Goal: Check status

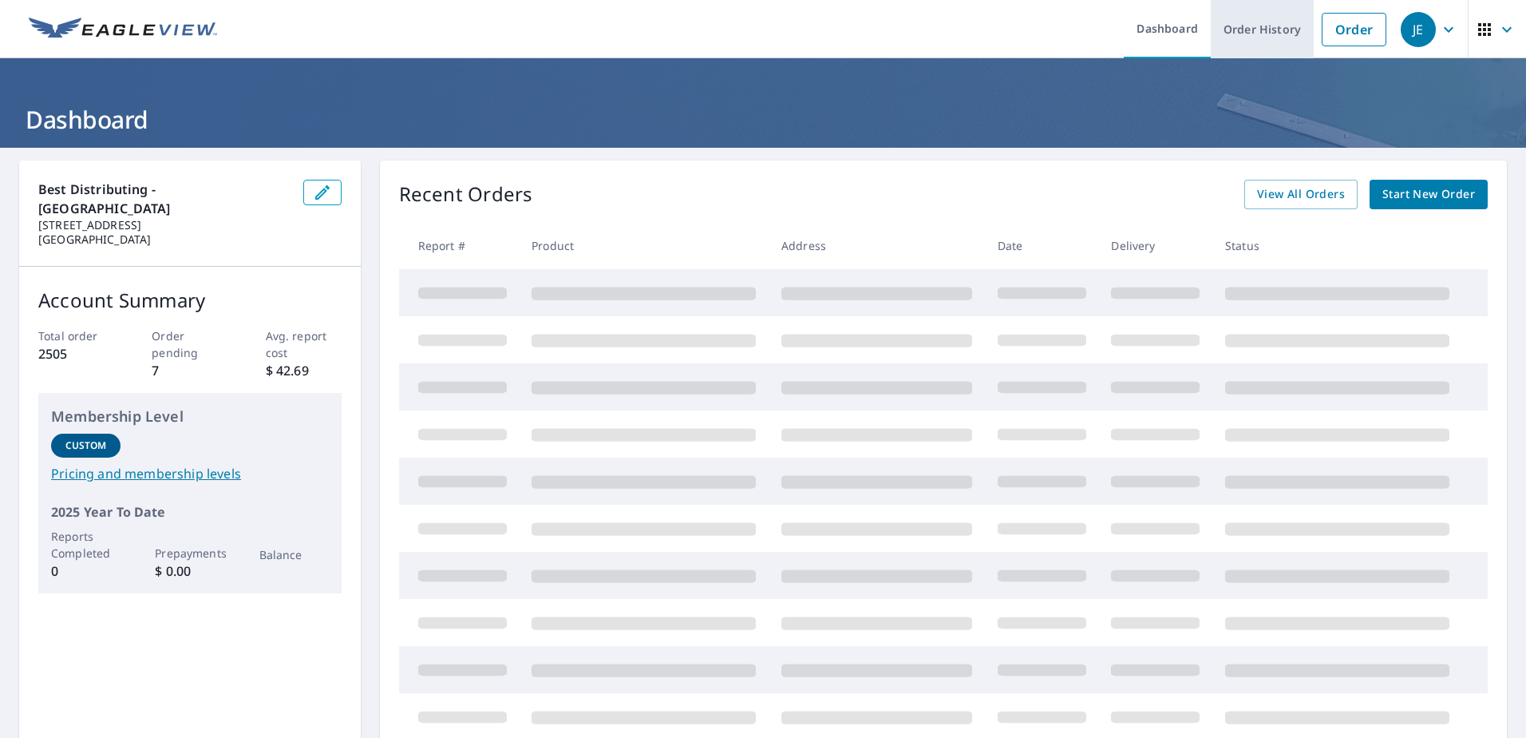
click at [1242, 8] on link "Order History" at bounding box center [1262, 29] width 103 height 58
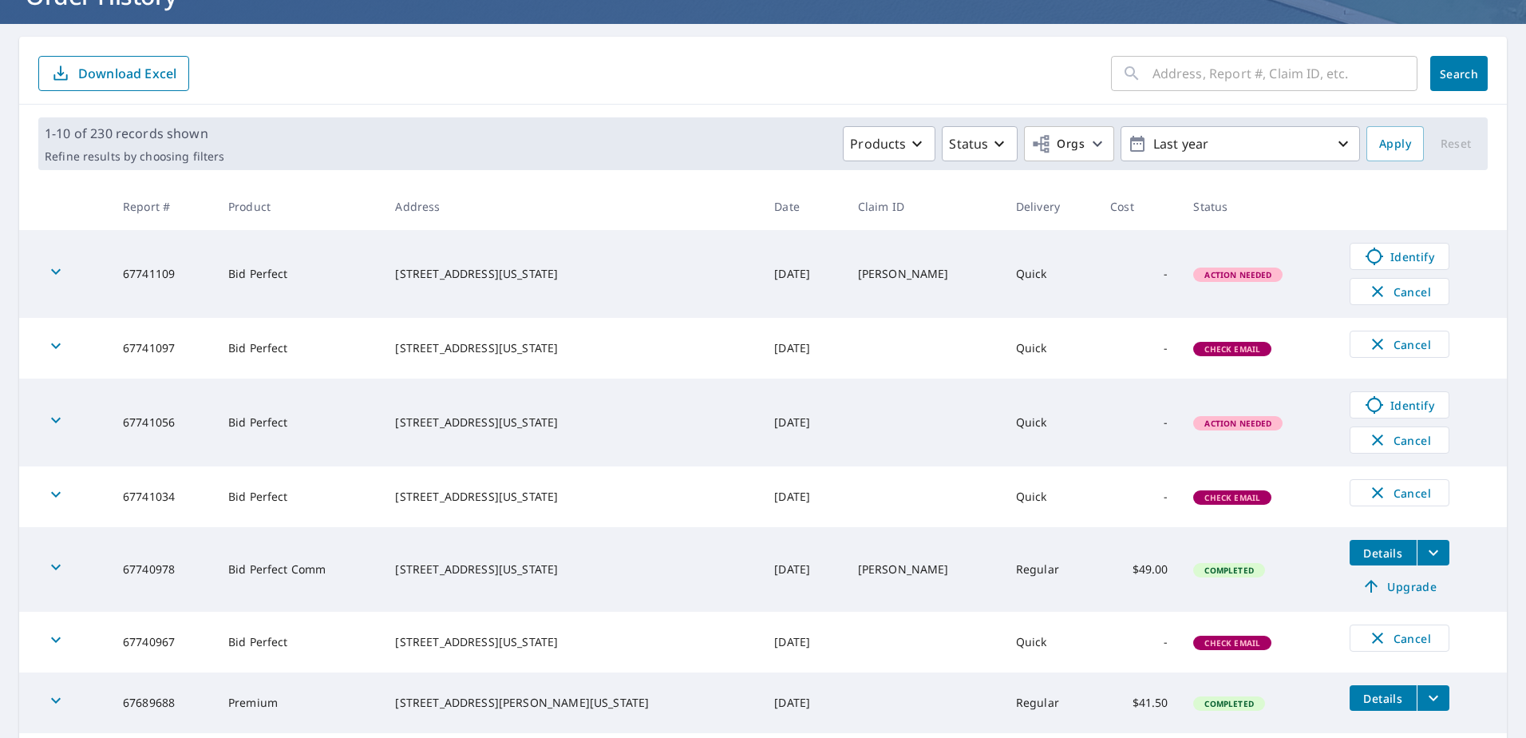
scroll to position [160, 0]
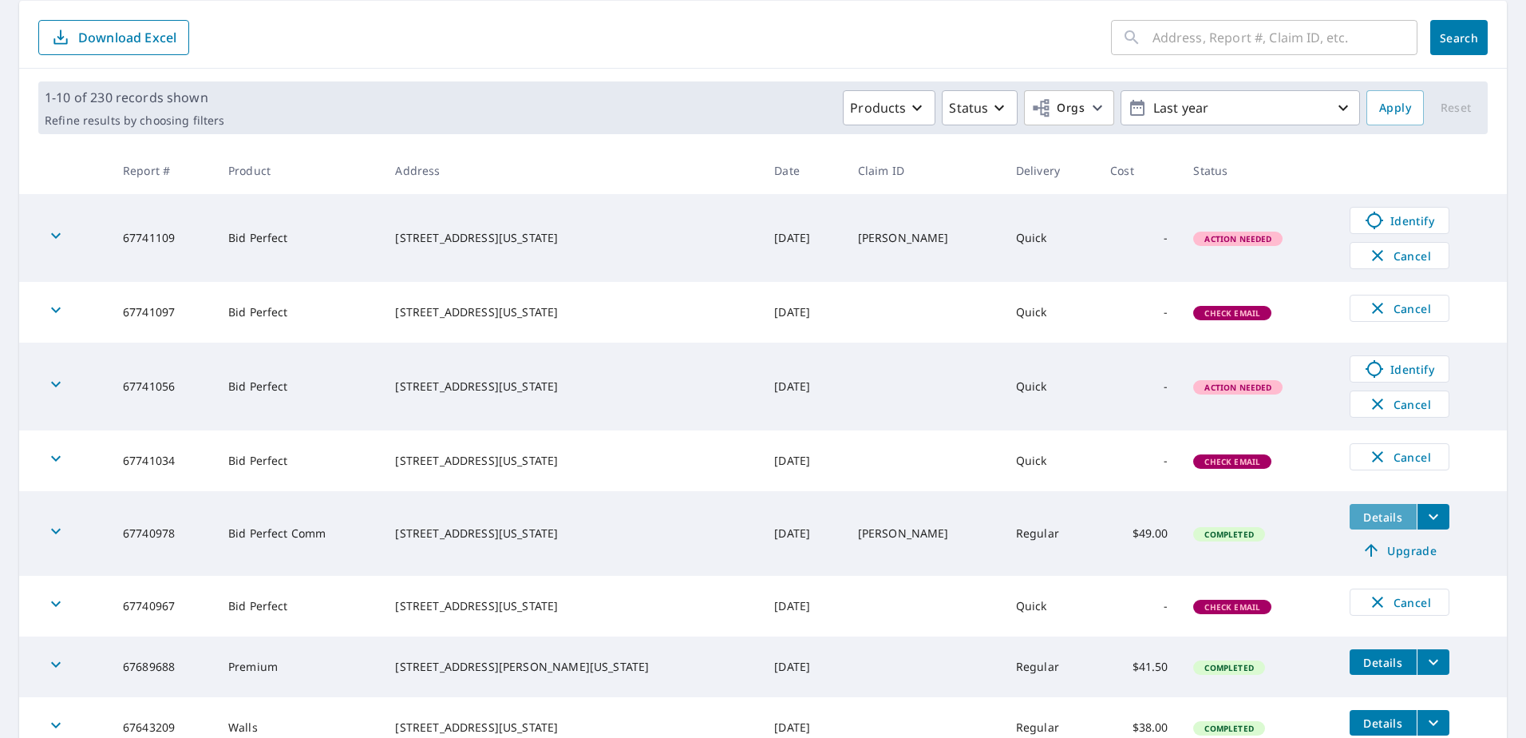
click at [1360, 514] on span "Details" at bounding box center [1384, 516] width 48 height 15
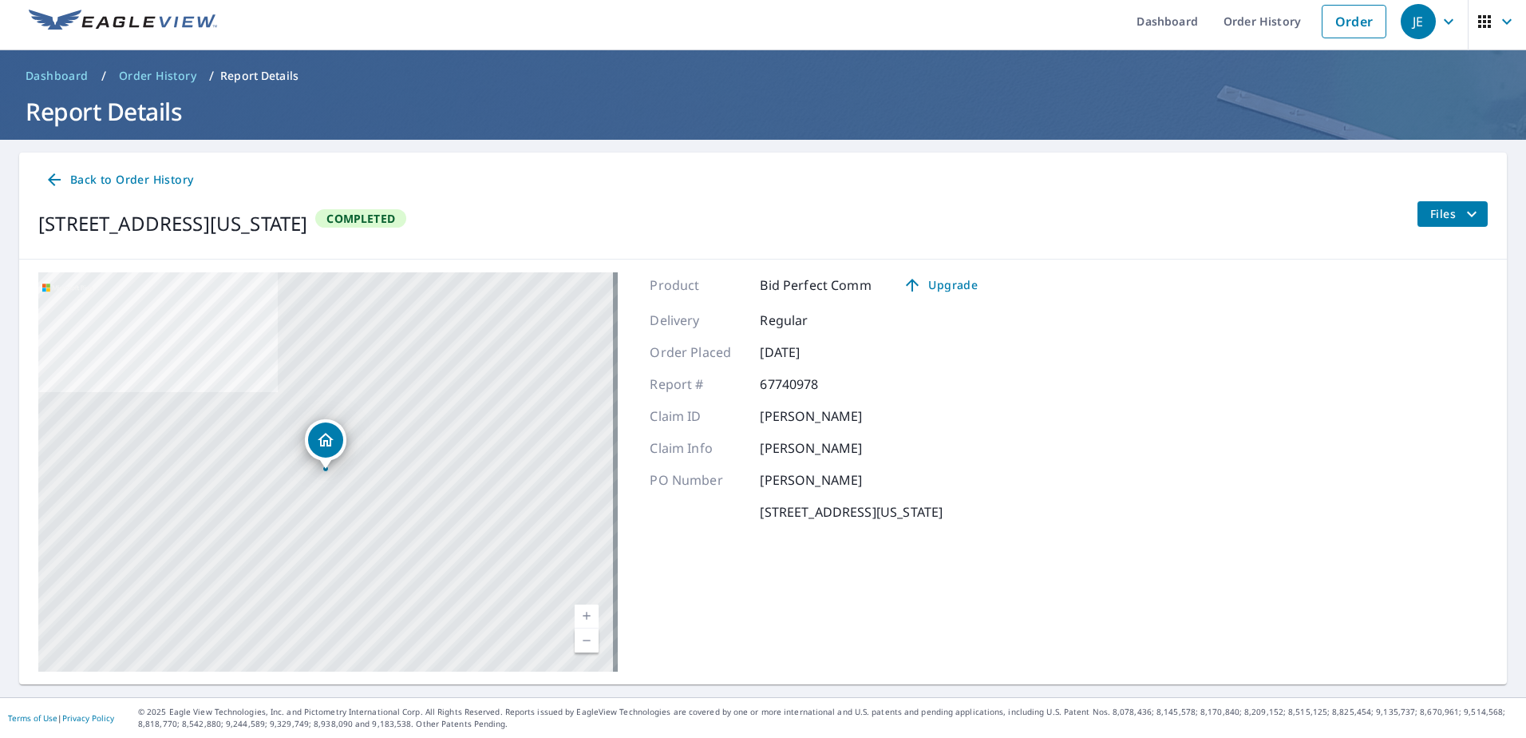
click at [1463, 219] on icon "filesDropdownBtn-67740978" at bounding box center [1472, 213] width 19 height 19
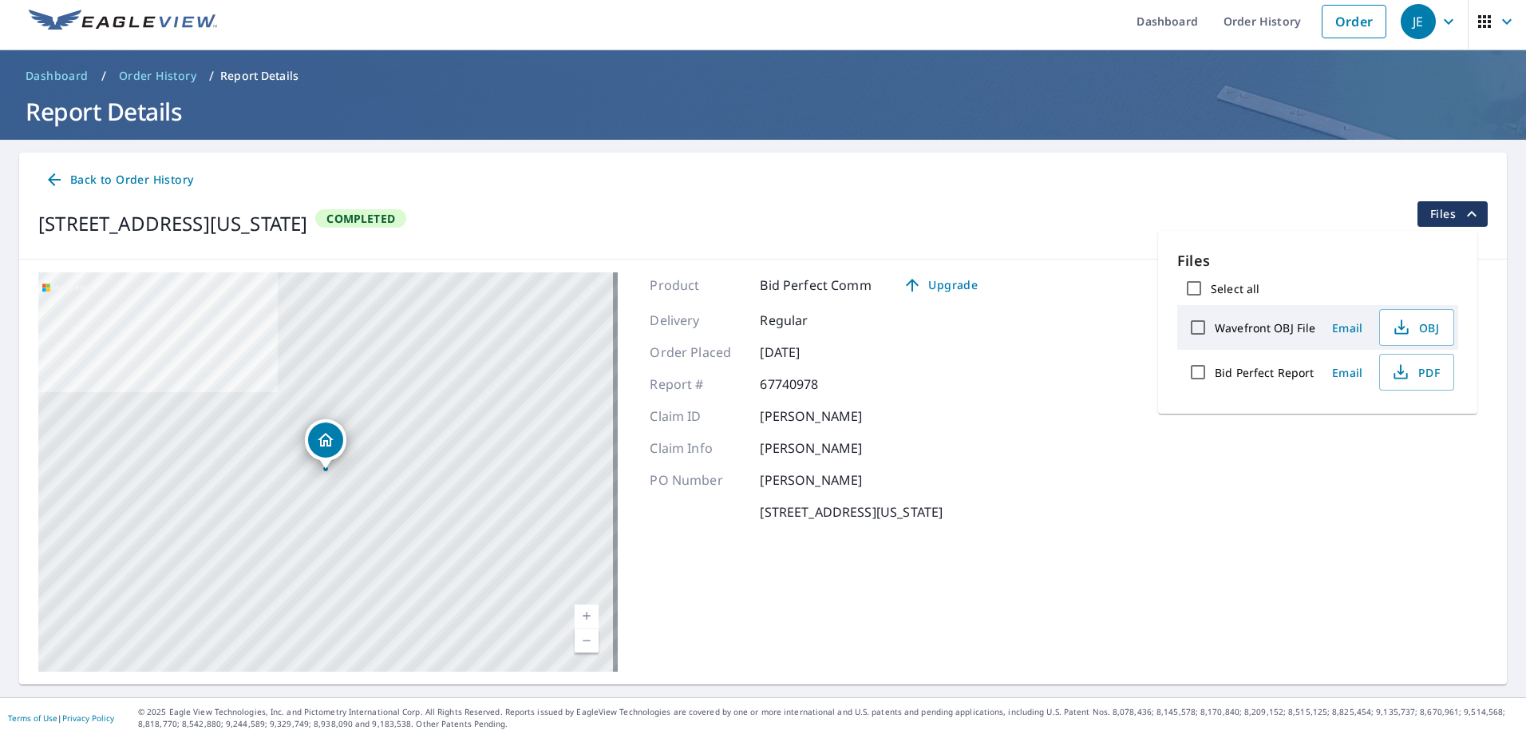
click at [1349, 379] on span "Email" at bounding box center [1347, 372] width 38 height 15
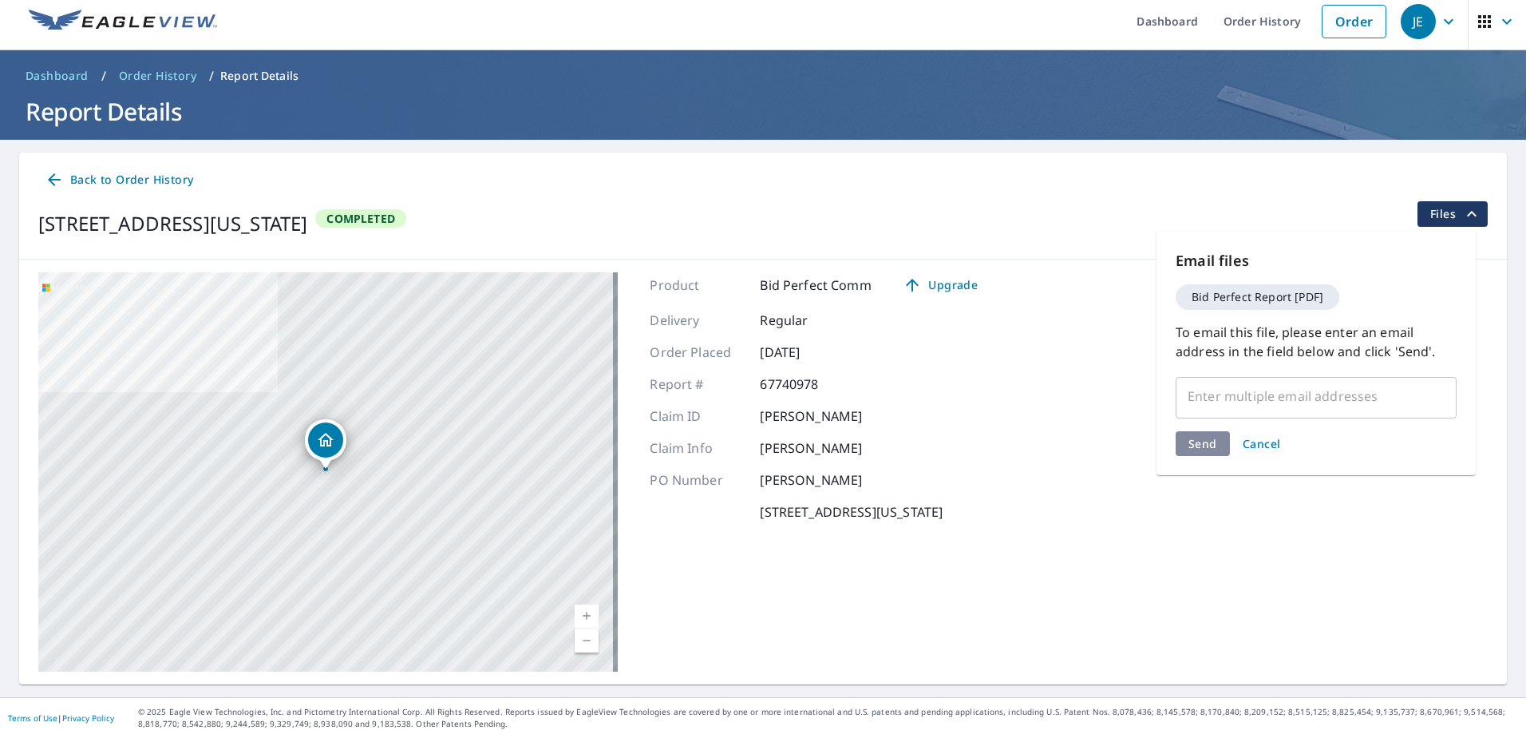
click at [1356, 406] on input "text" at bounding box center [1304, 396] width 243 height 30
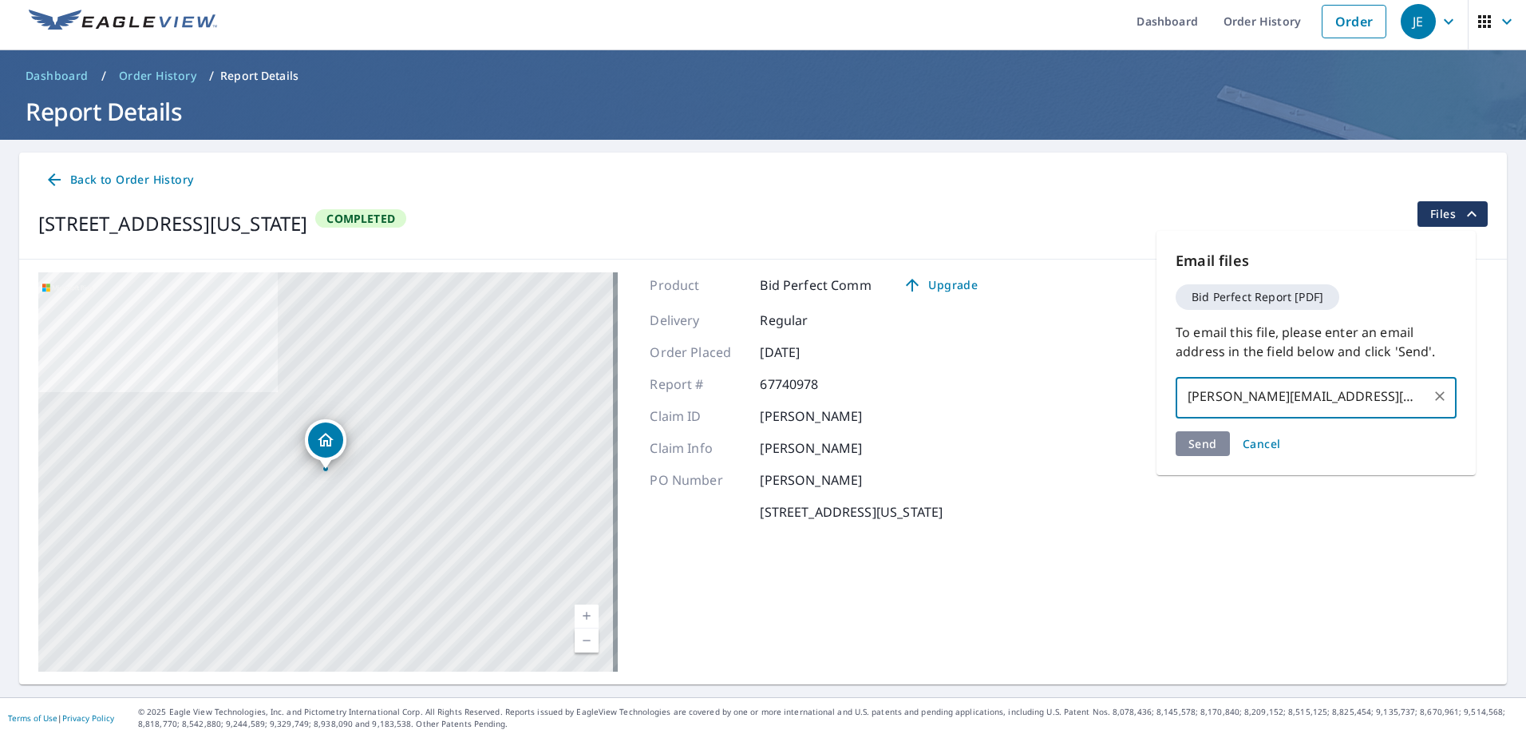
type input "jonathan.cherry@qxo.com"
click at [1201, 443] on div "Send Cancel" at bounding box center [1316, 443] width 281 height 25
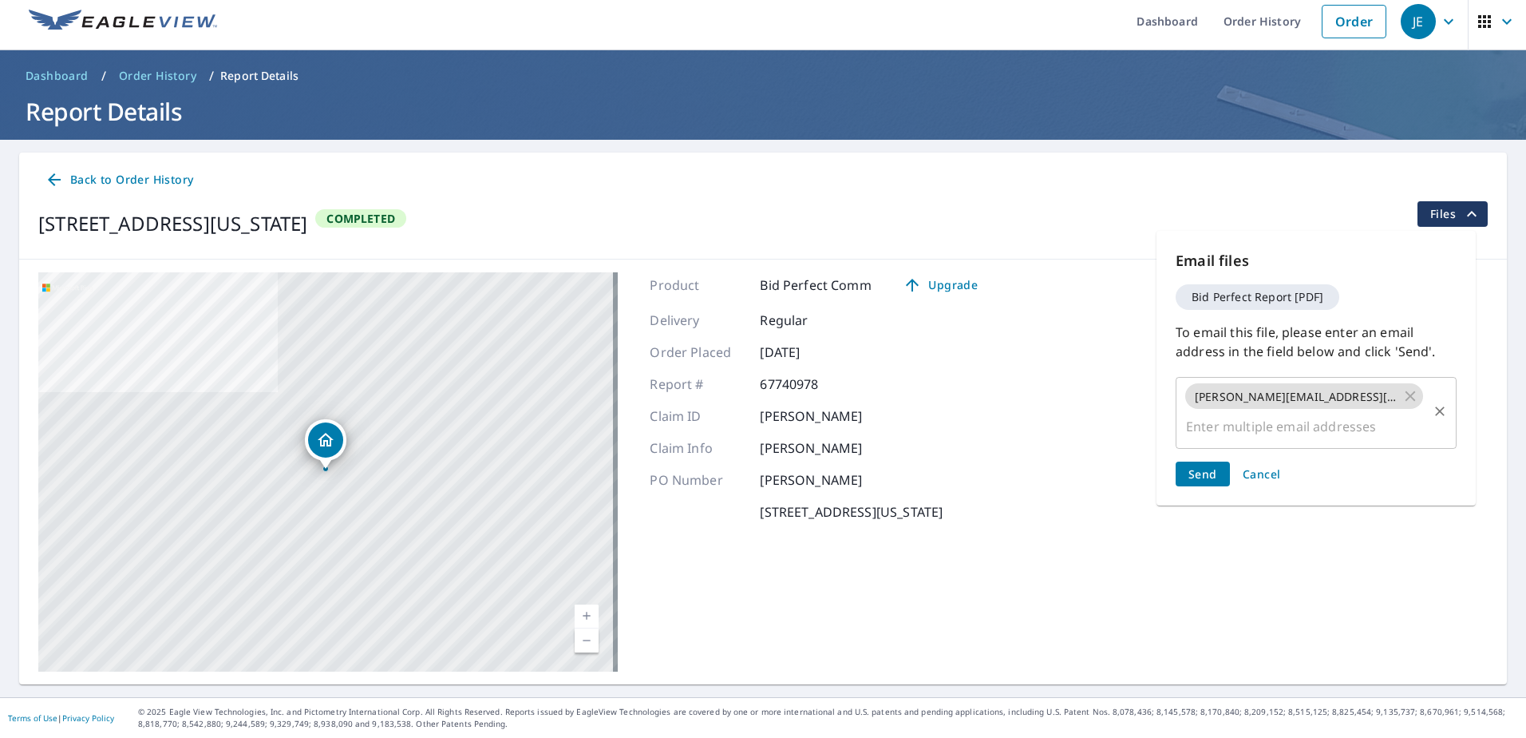
click at [1400, 411] on input "text" at bounding box center [1304, 426] width 243 height 30
click at [1208, 466] on span "Send" at bounding box center [1203, 473] width 29 height 15
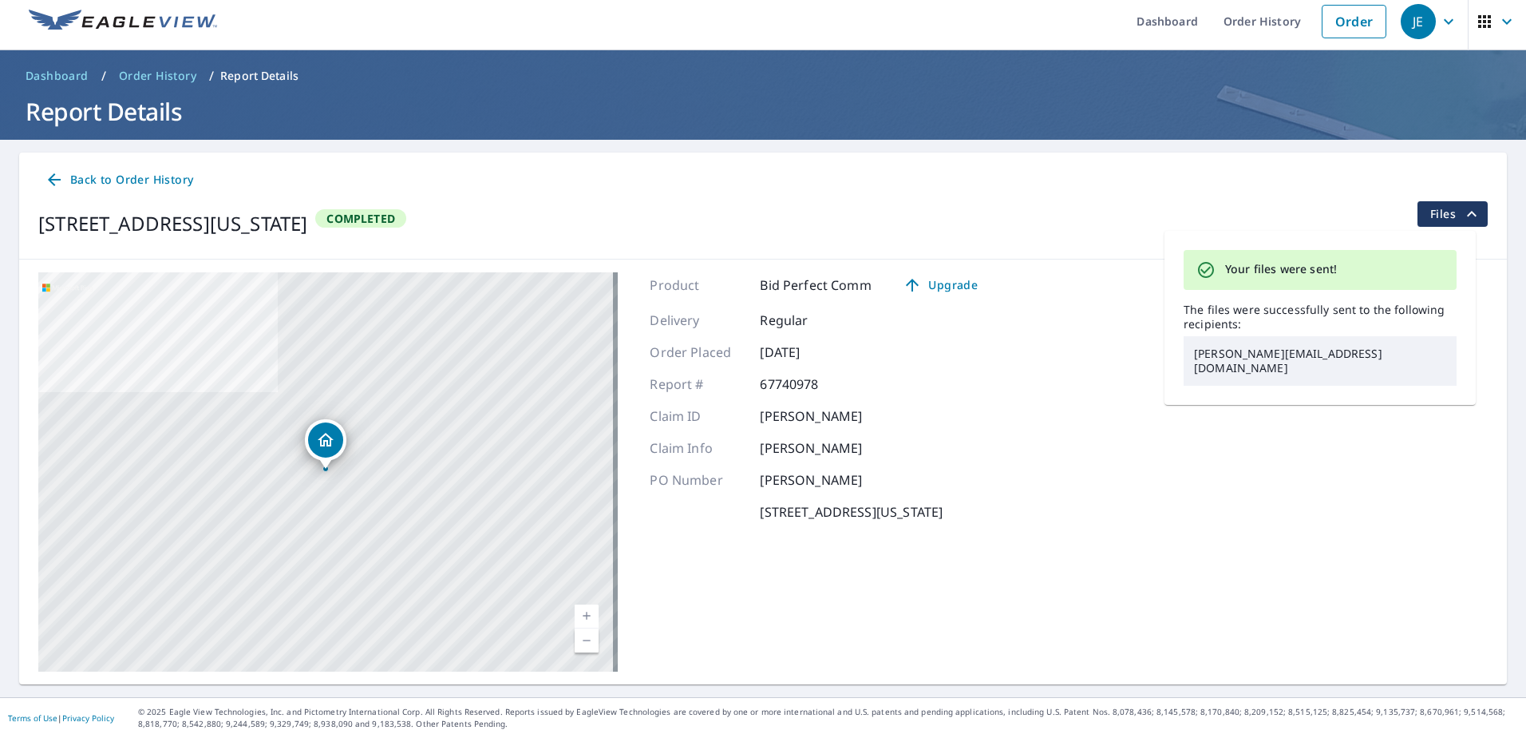
click at [57, 181] on icon at bounding box center [54, 179] width 19 height 19
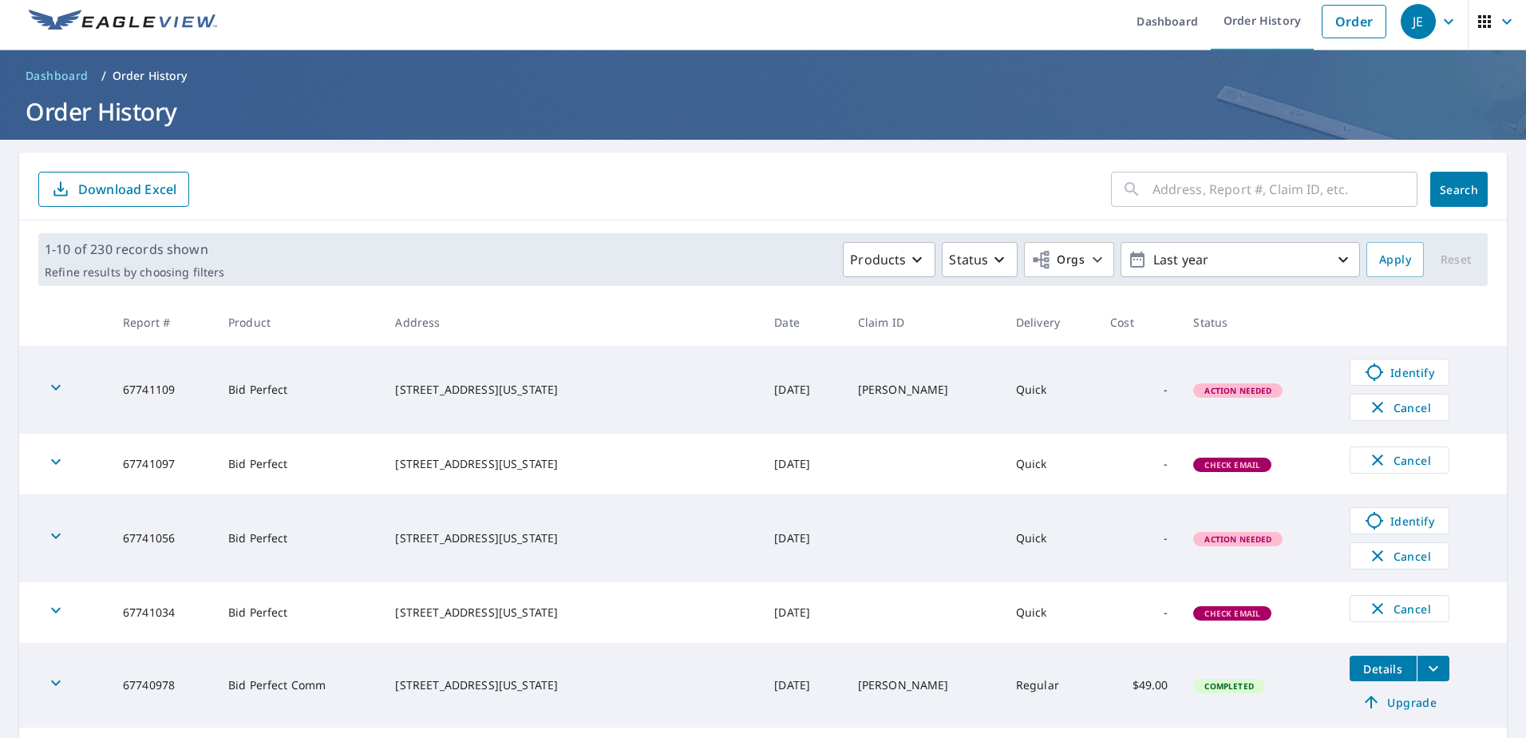
click at [1195, 609] on span "Check Email" at bounding box center [1232, 613] width 75 height 11
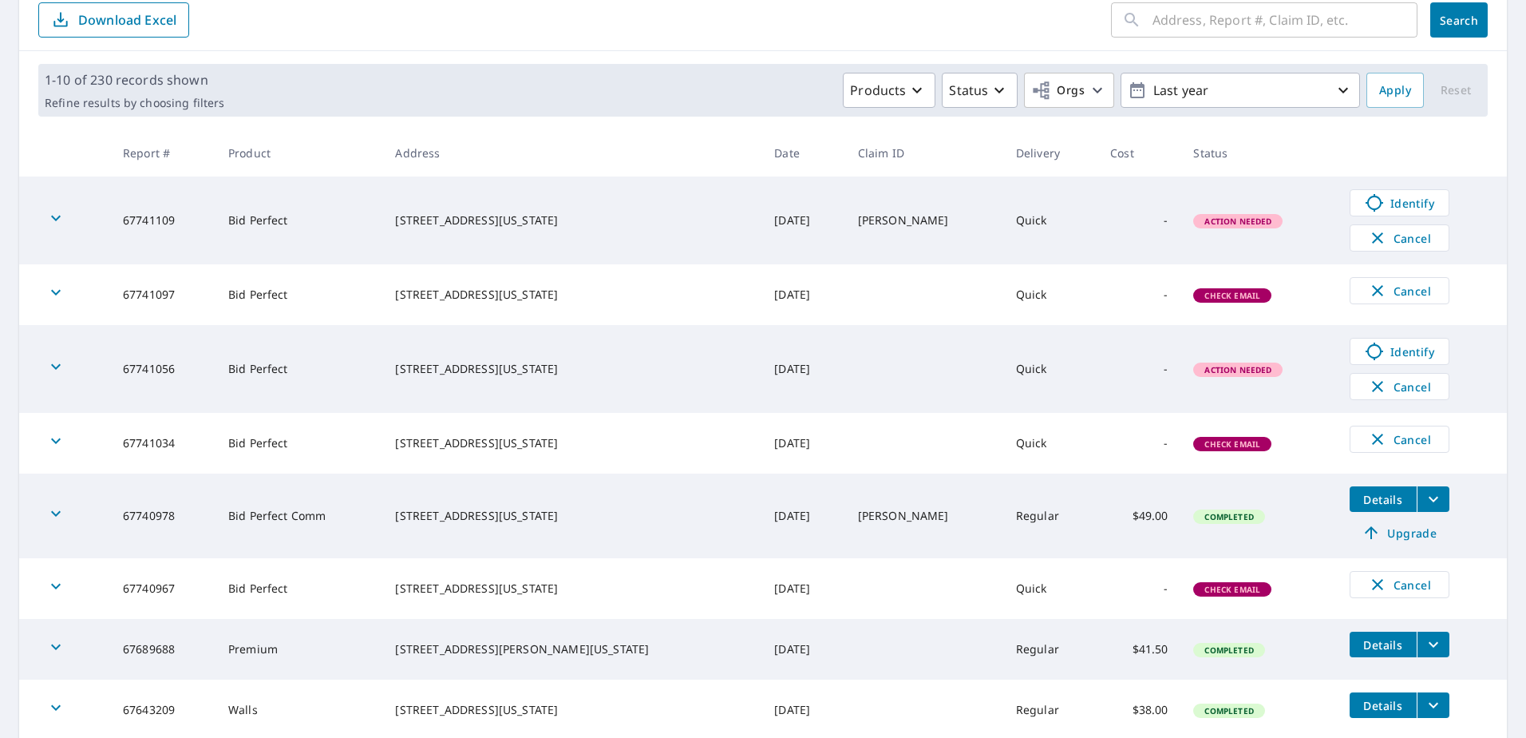
scroll to position [168, 0]
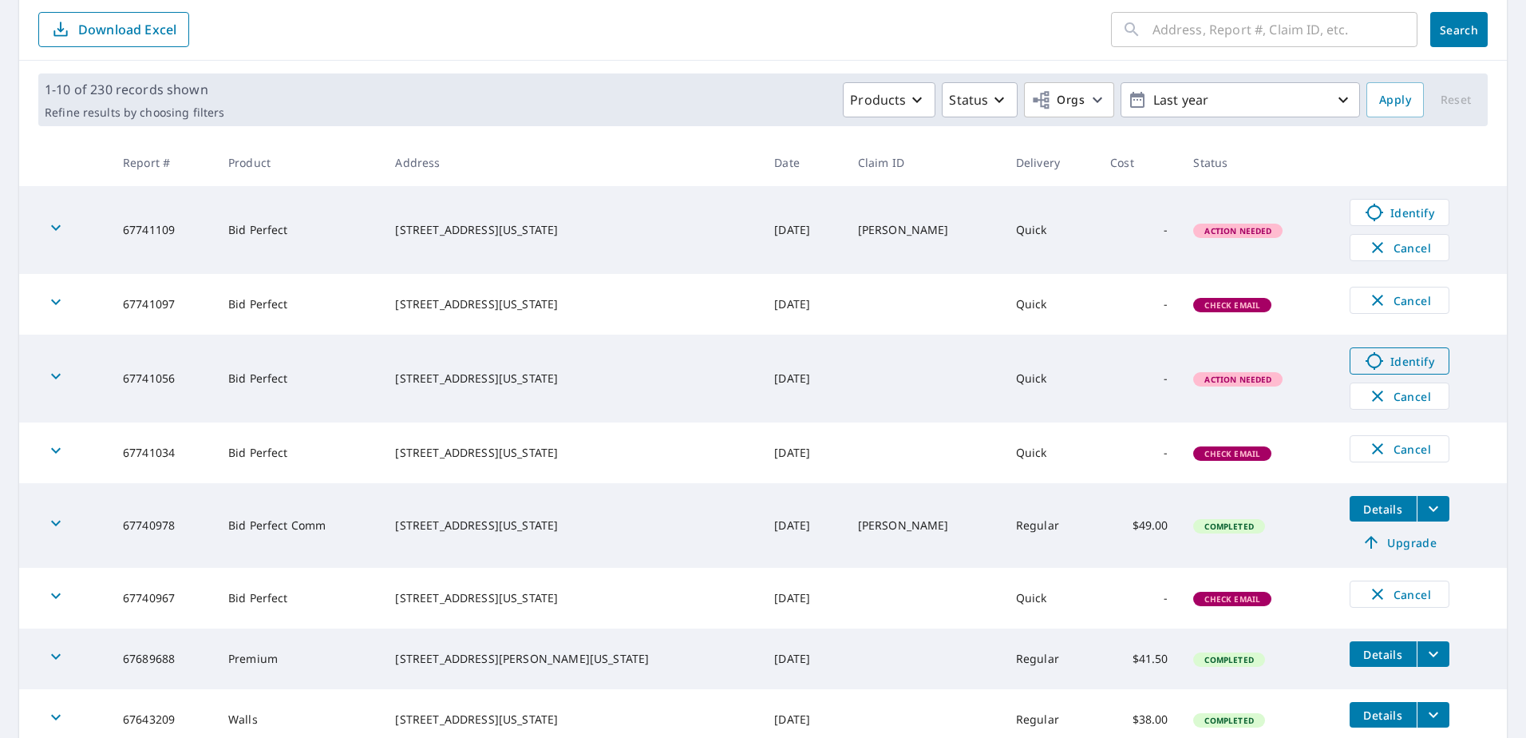
click at [1368, 352] on span "Identify" at bounding box center [1399, 360] width 79 height 19
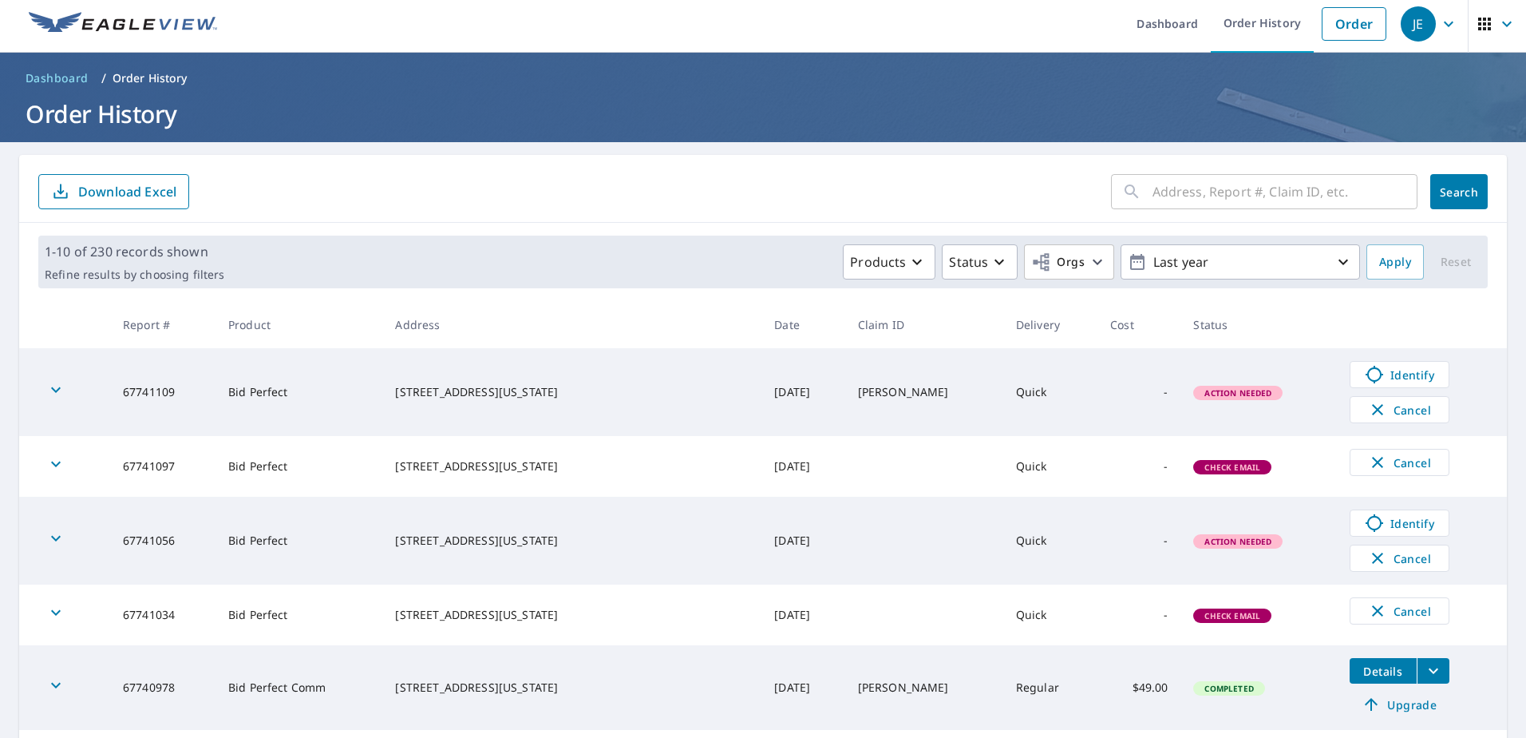
scroll to position [0, 0]
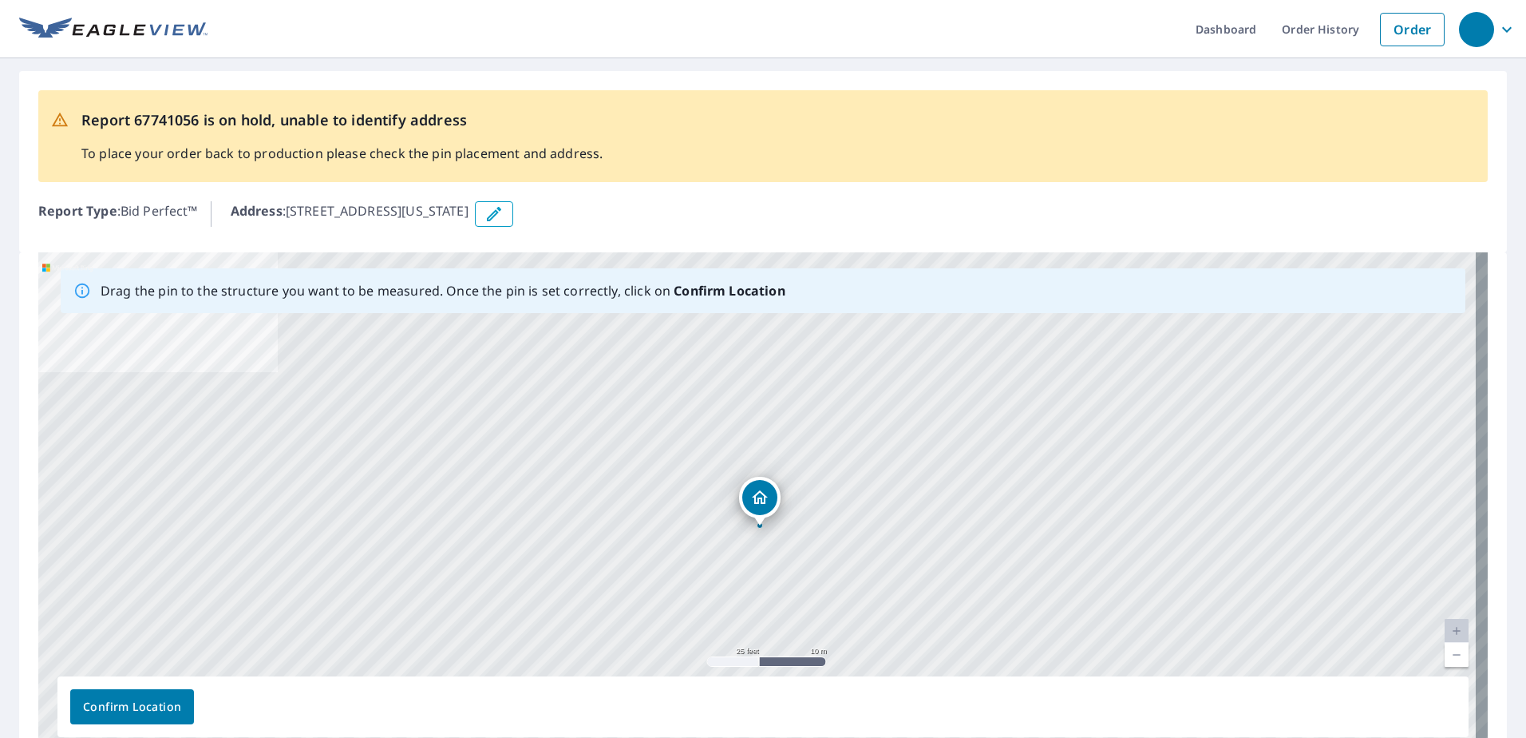
drag, startPoint x: 754, startPoint y: 480, endPoint x: 756, endPoint y: 505, distance: 25.7
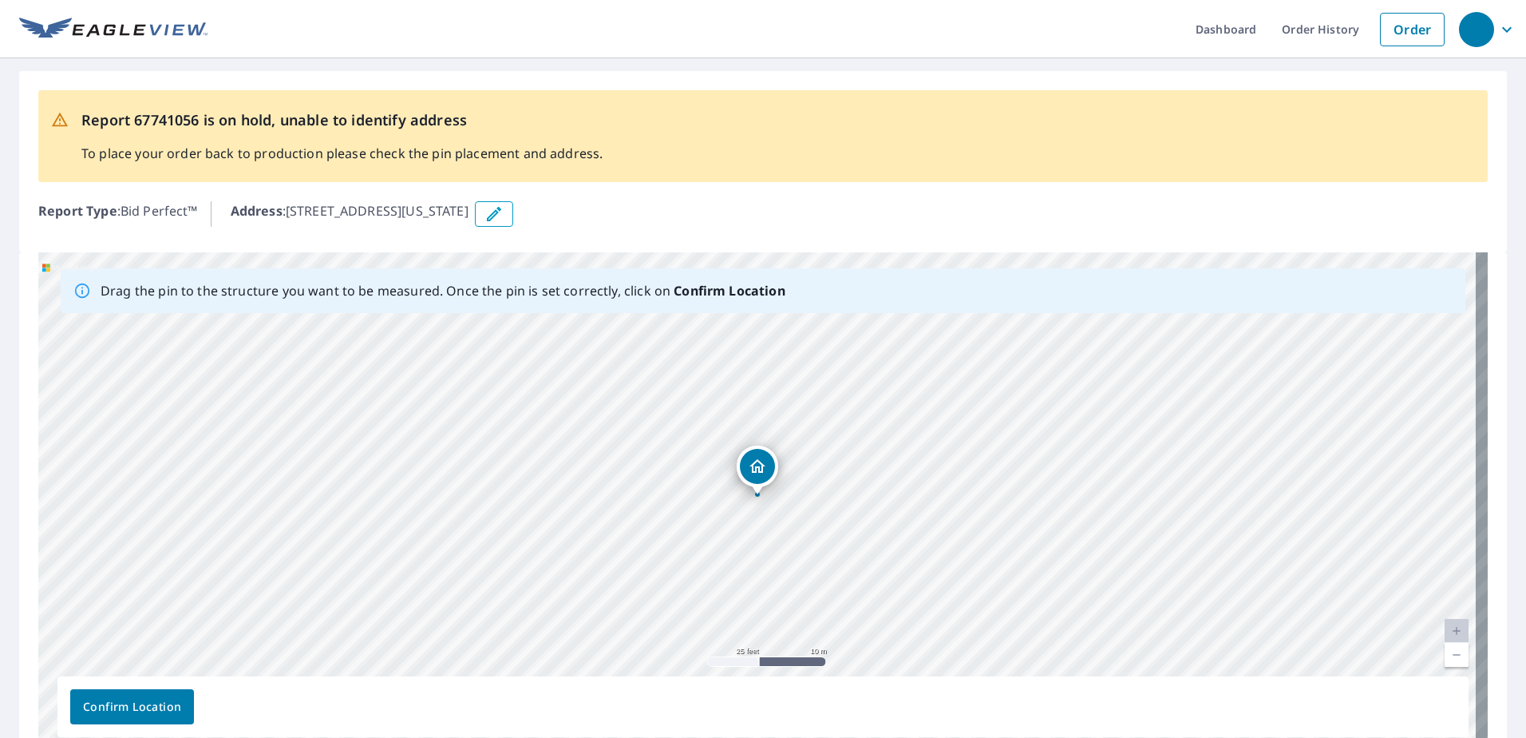
click at [117, 708] on span "Confirm Location" at bounding box center [132, 707] width 98 height 20
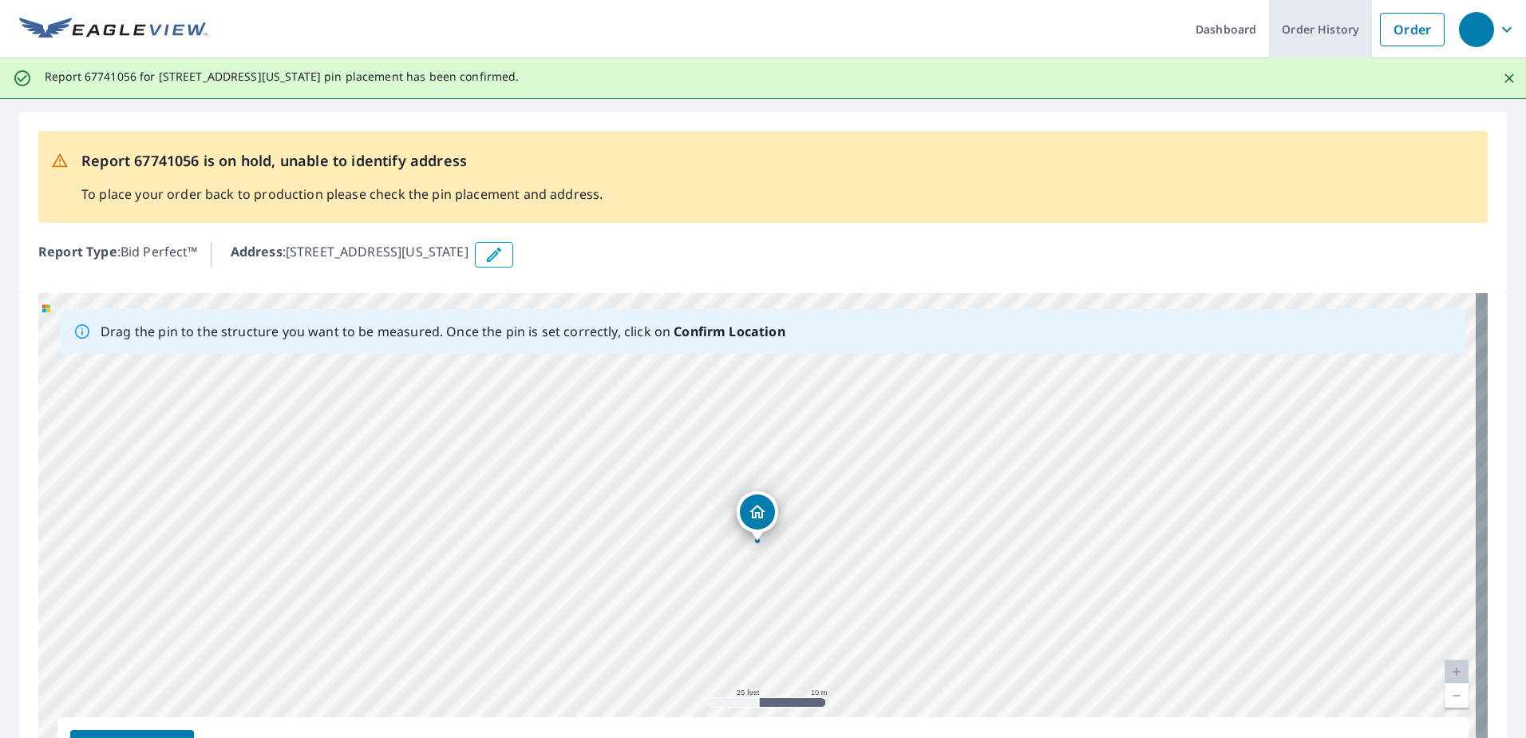
click at [1314, 33] on link "Order History" at bounding box center [1320, 29] width 103 height 58
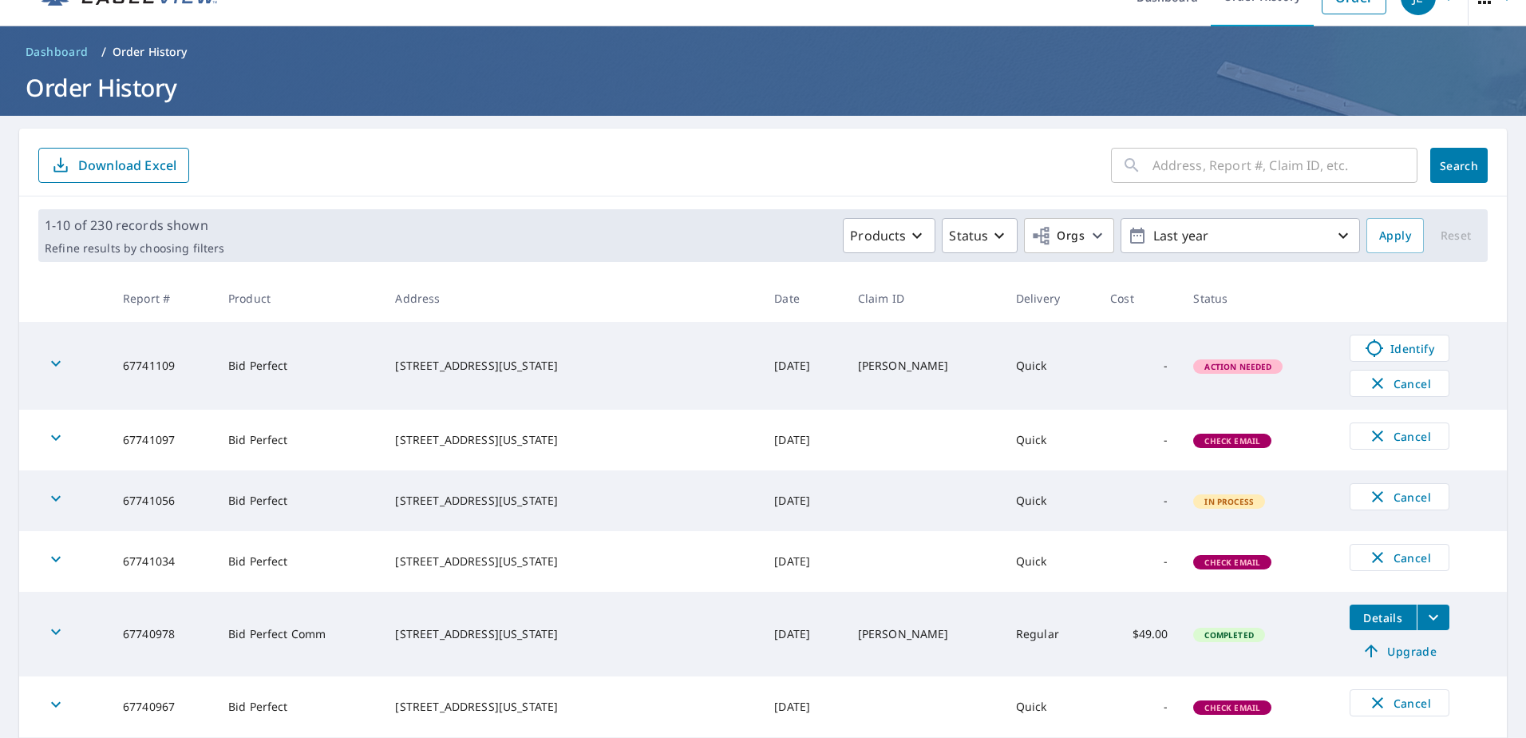
scroll to position [80, 0]
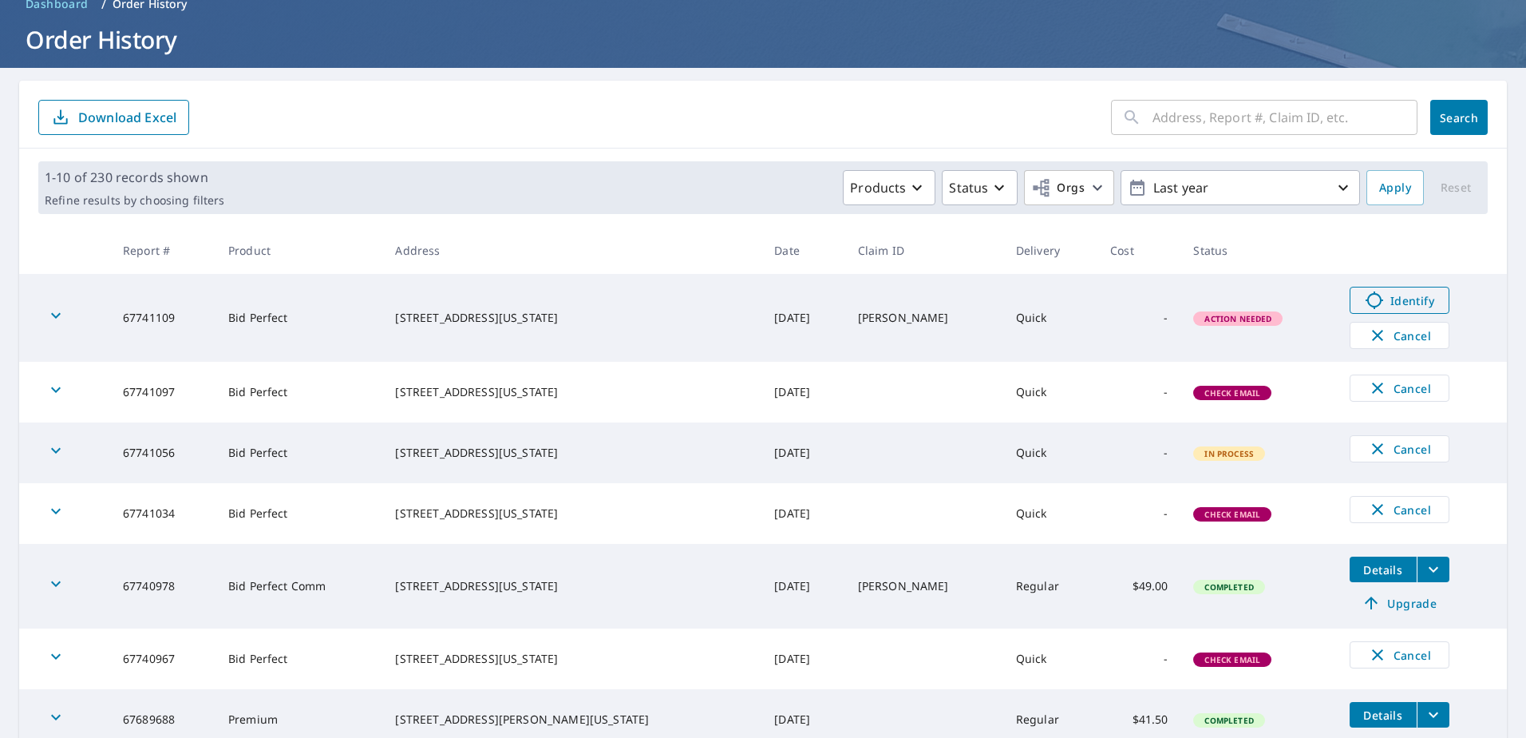
click at [1377, 292] on span "Identify" at bounding box center [1399, 300] width 79 height 19
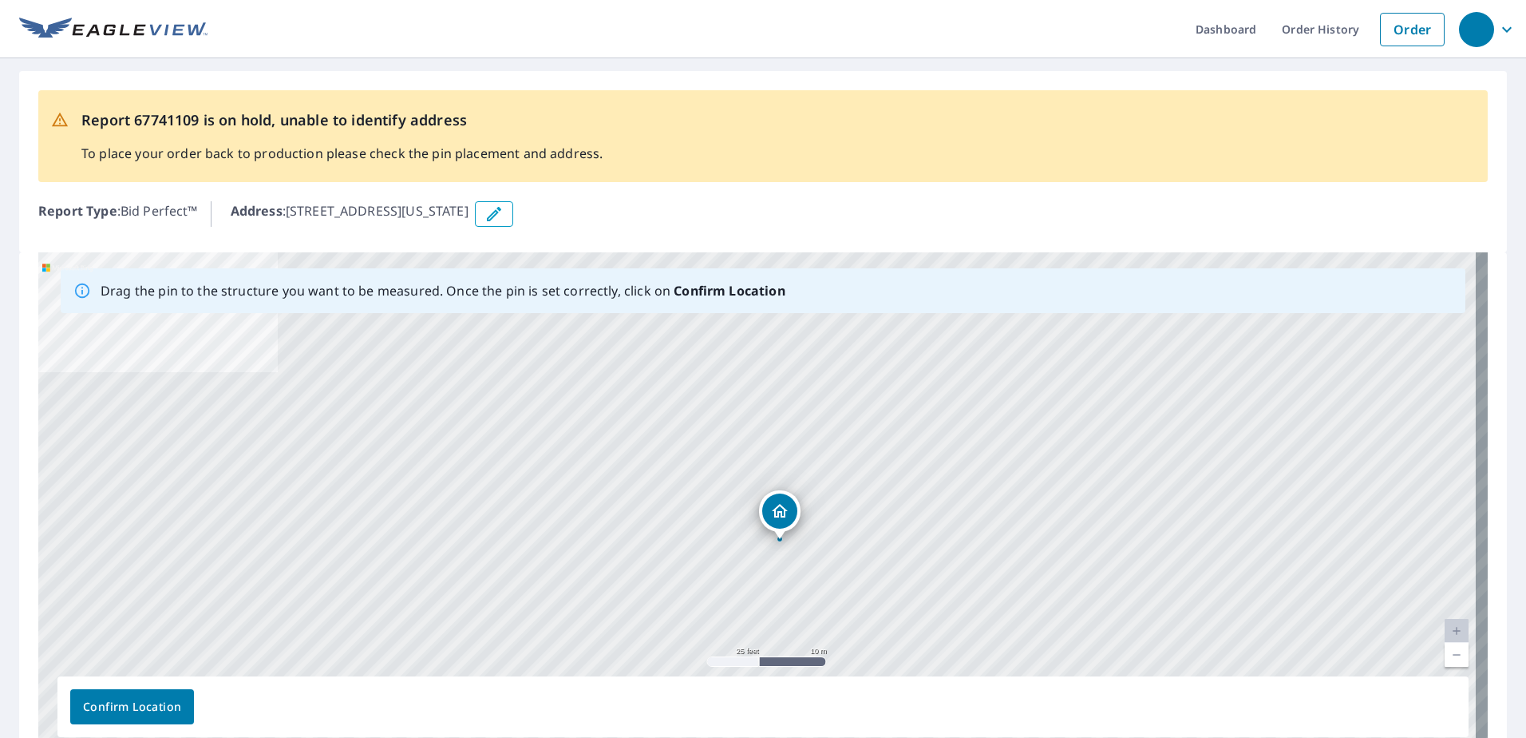
drag, startPoint x: 764, startPoint y: 461, endPoint x: 786, endPoint y: 501, distance: 45.7
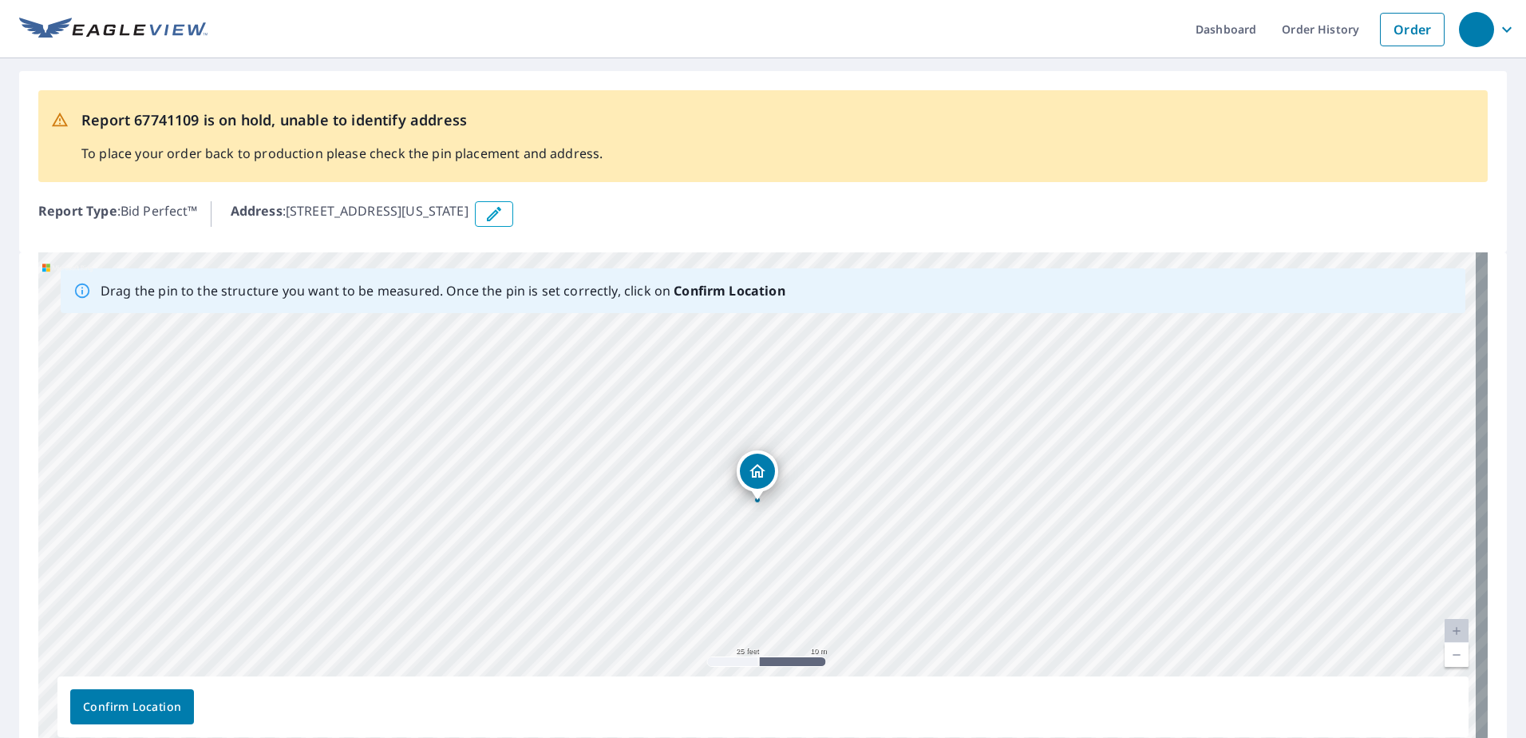
click at [128, 709] on span "Confirm Location" at bounding box center [132, 707] width 98 height 20
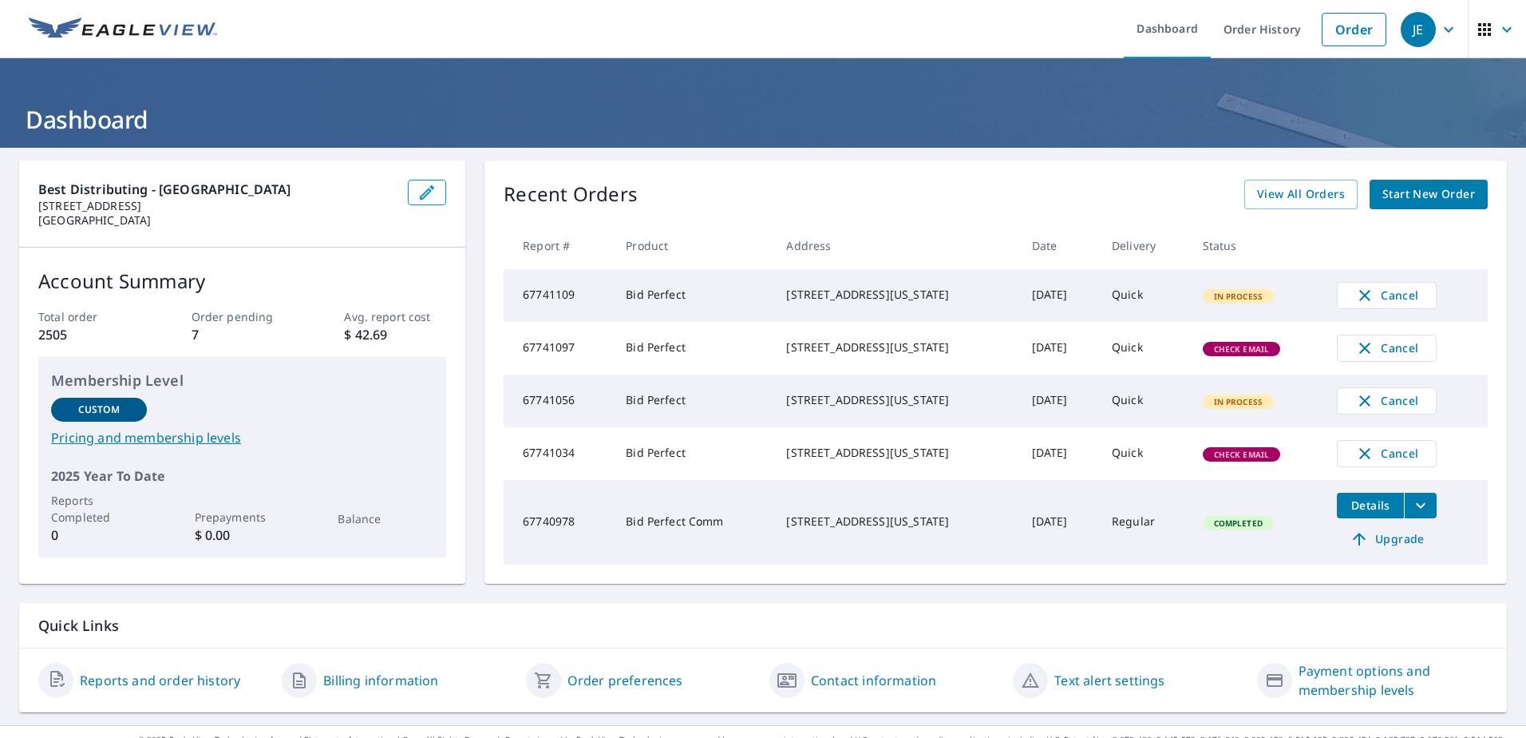
click at [967, 370] on td "[STREET_ADDRESS][US_STATE]" at bounding box center [896, 348] width 245 height 53
click at [1221, 351] on span "Check Email" at bounding box center [1242, 348] width 75 height 11
